Goal: Task Accomplishment & Management: Complete application form

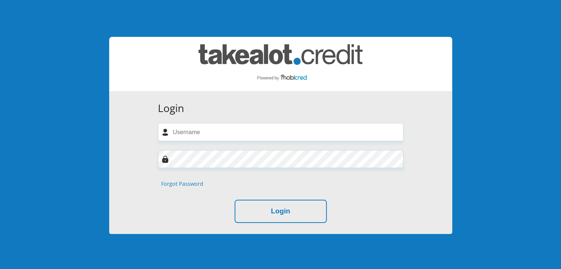
click at [180, 186] on link "Forgot Password" at bounding box center [182, 184] width 42 height 8
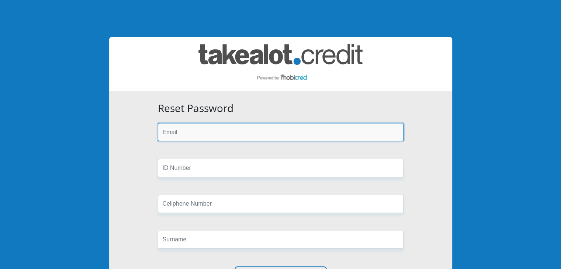
click at [182, 135] on input "email" at bounding box center [281, 132] width 246 height 18
type input "[EMAIL_ADDRESS][DOMAIN_NAME]"
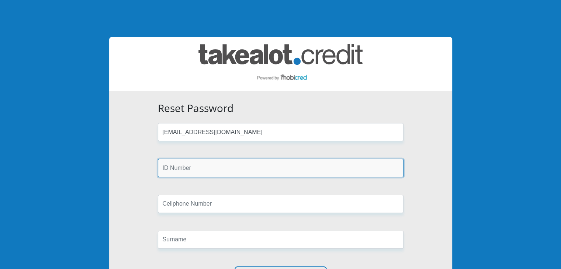
click at [180, 170] on input "text" at bounding box center [281, 168] width 246 height 18
type input "8110270475089"
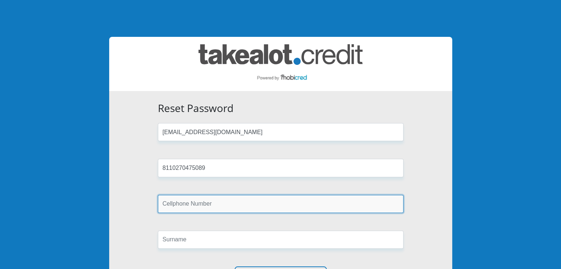
click at [174, 200] on input "text" at bounding box center [281, 204] width 246 height 18
type input "0714667793"
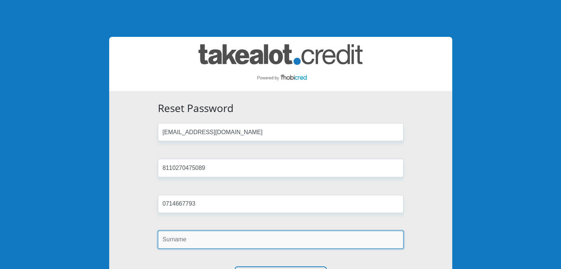
click at [189, 246] on input "text" at bounding box center [281, 240] width 246 height 18
type input "panziso"
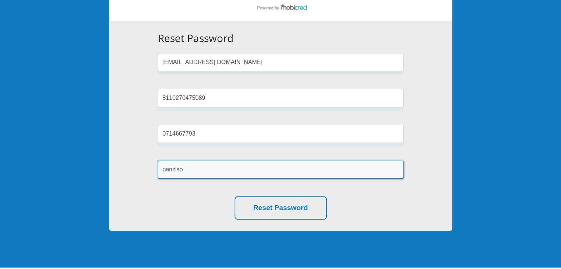
scroll to position [74, 0]
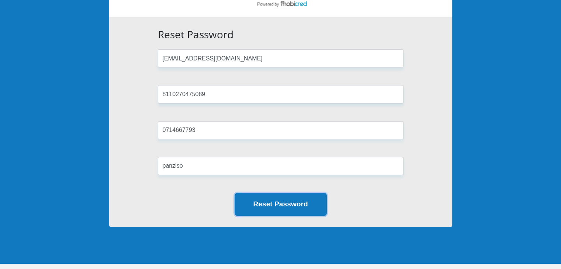
click at [268, 202] on button "Reset Password" at bounding box center [280, 204] width 92 height 23
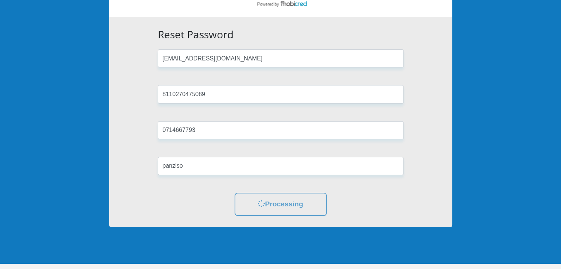
scroll to position [0, 0]
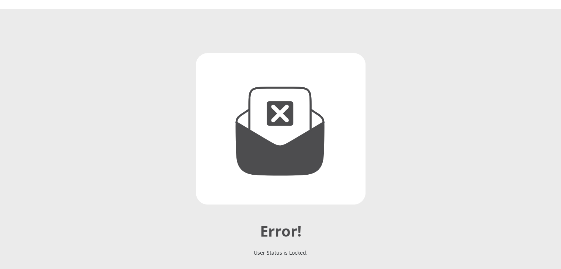
scroll to position [111, 0]
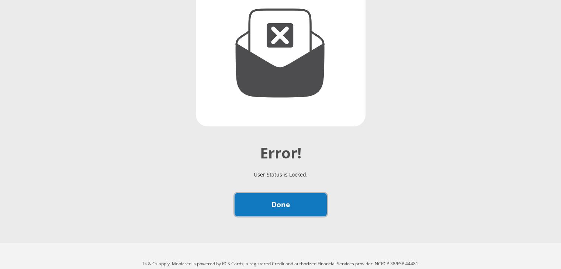
click at [282, 197] on link "Done" at bounding box center [280, 204] width 92 height 23
click at [294, 204] on link "Done" at bounding box center [280, 204] width 92 height 23
